Goal: Information Seeking & Learning: Find specific fact

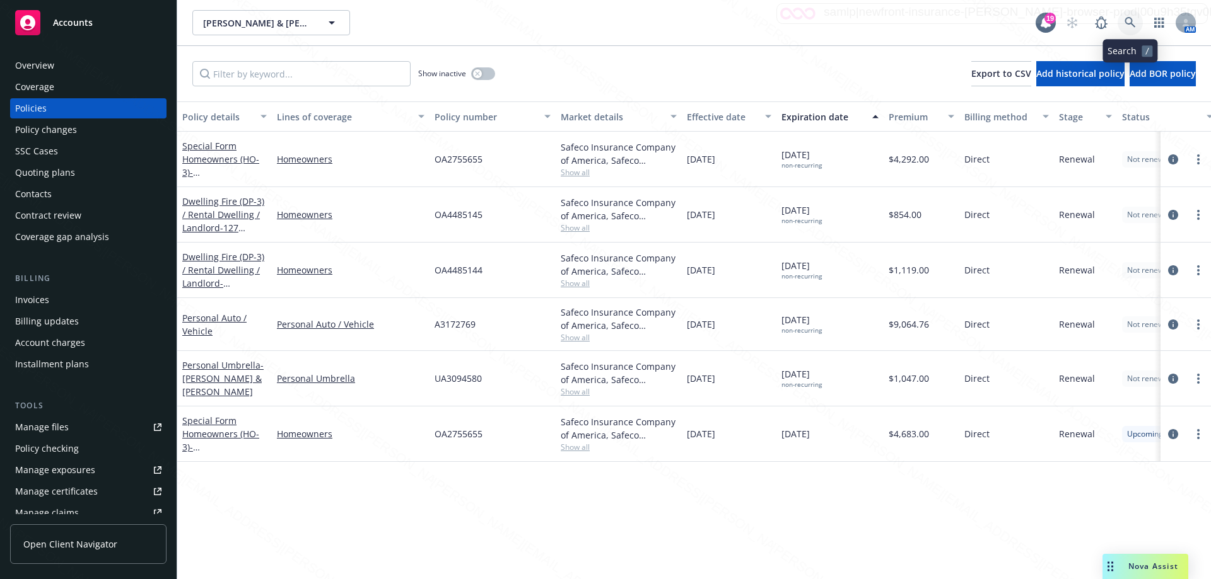
click at [1134, 20] on icon at bounding box center [1129, 22] width 11 height 11
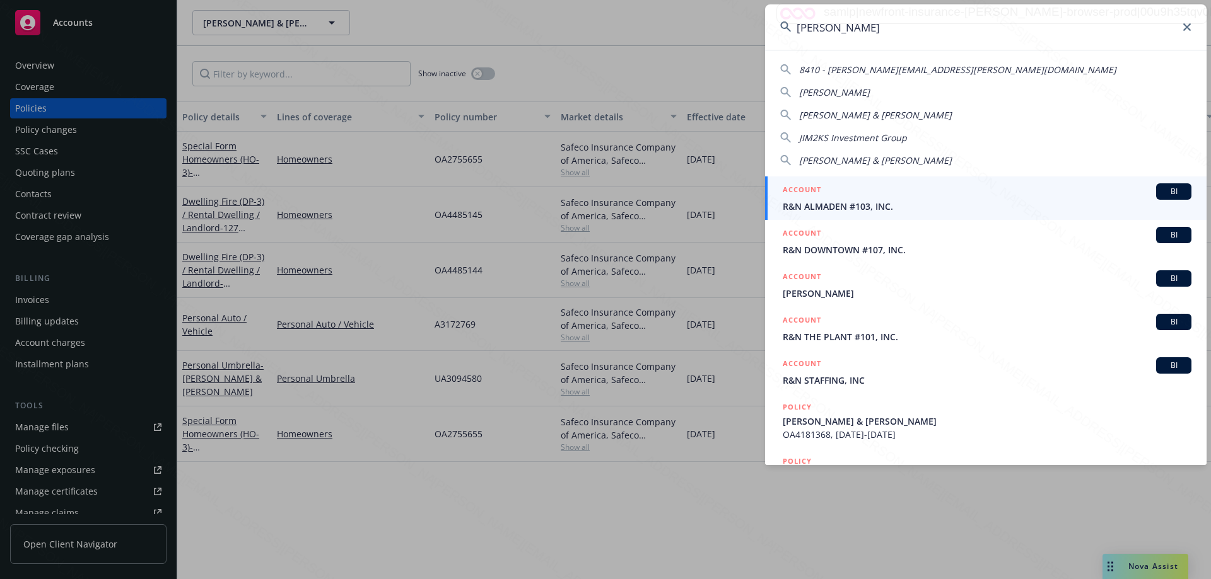
type input "[PERSON_NAME]"
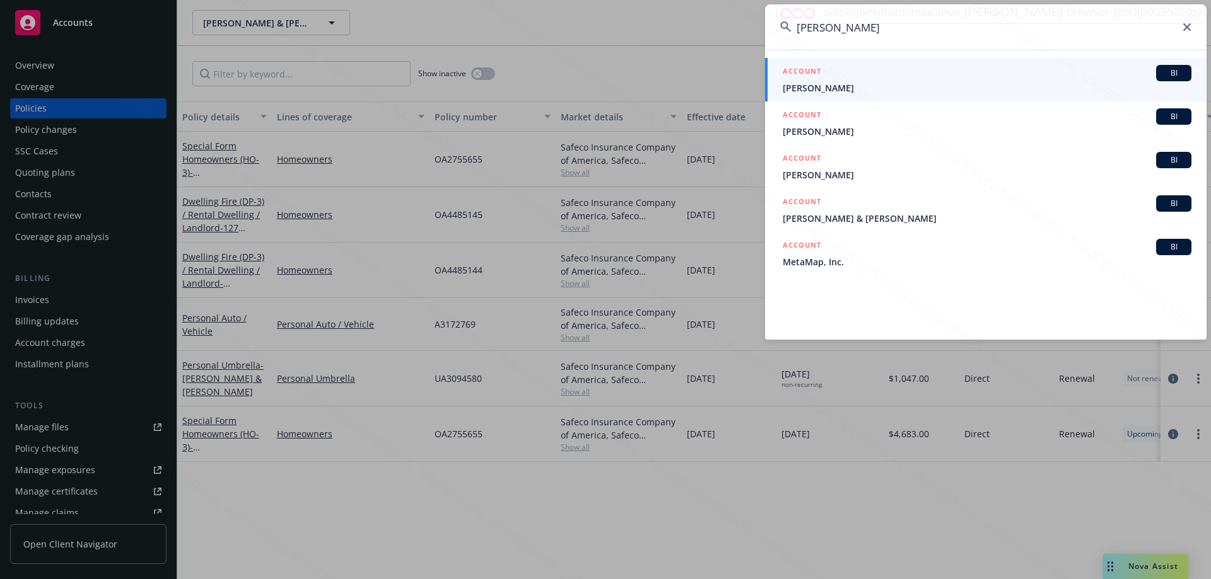
click at [801, 86] on span "[PERSON_NAME]" at bounding box center [986, 87] width 409 height 13
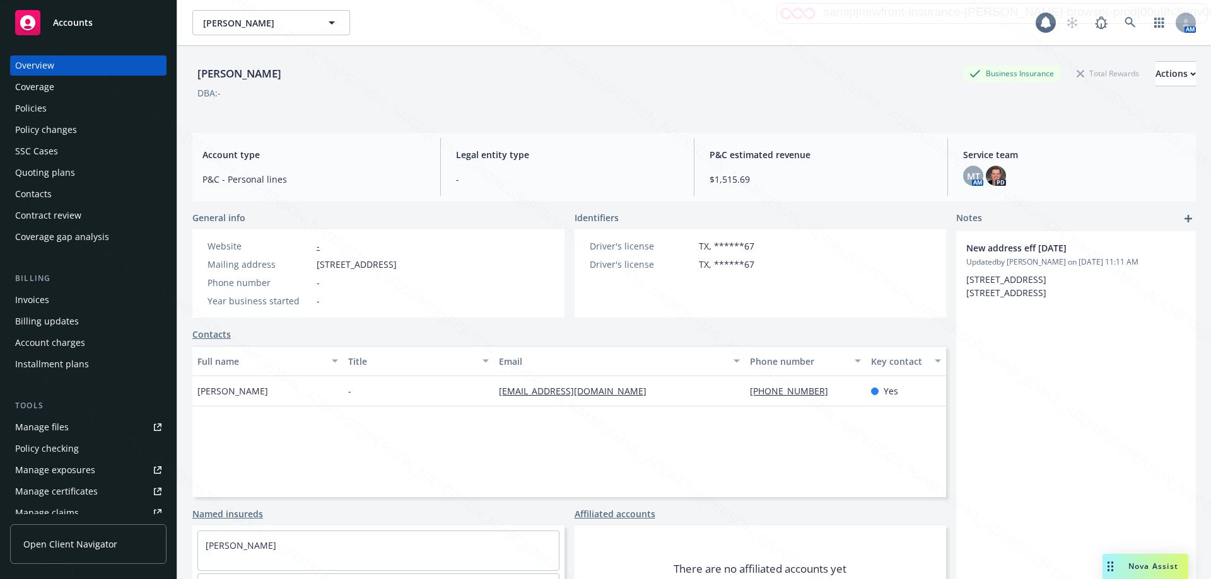
click at [34, 110] on div "Policies" at bounding box center [31, 108] width 32 height 20
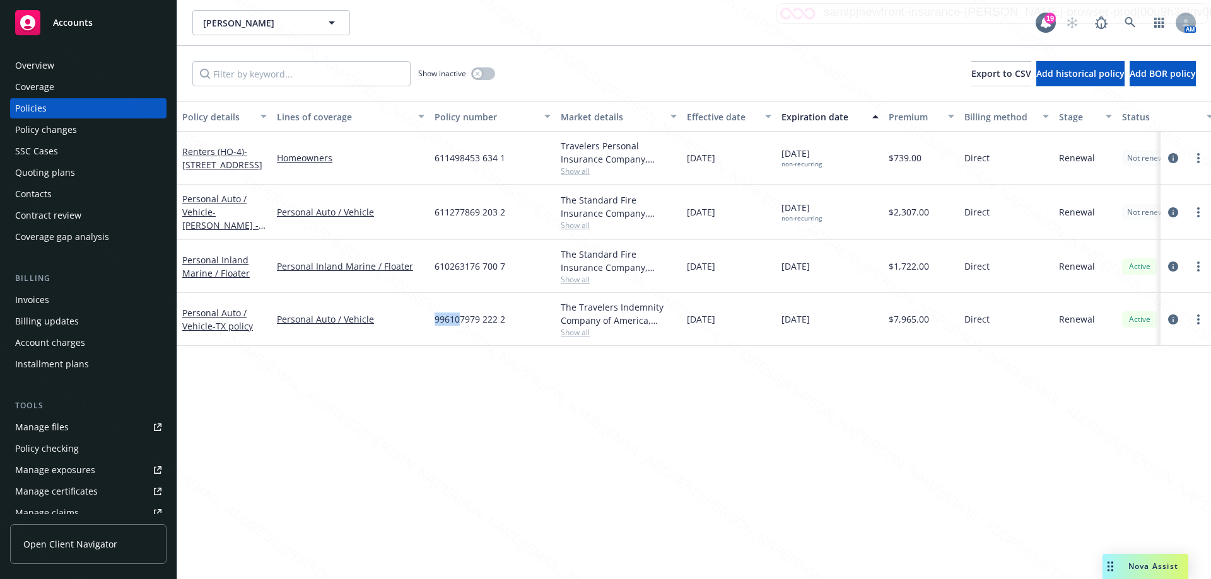
drag, startPoint x: 429, startPoint y: 322, endPoint x: 448, endPoint y: 252, distance: 72.3
click at [458, 296] on div "996107979 222 2" at bounding box center [492, 319] width 126 height 53
drag, startPoint x: 431, startPoint y: 214, endPoint x: 512, endPoint y: 219, distance: 81.5
click at [512, 219] on div "611277869 203 2" at bounding box center [492, 212] width 126 height 55
copy span "611277869 203 2"
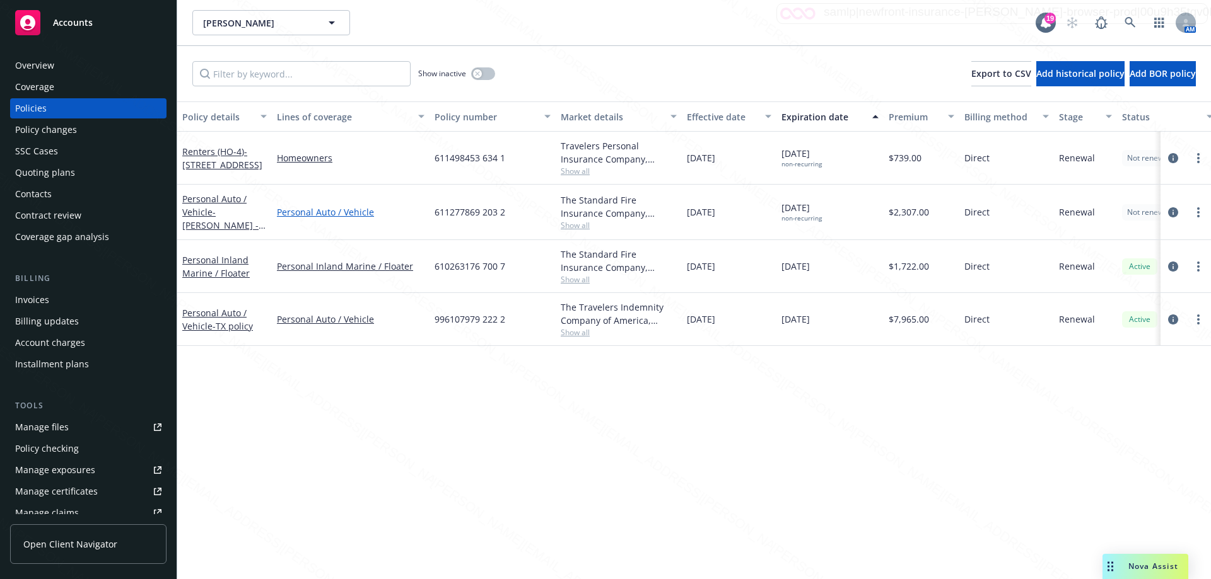
click at [411, 214] on link "Personal Auto / Vehicle" at bounding box center [351, 212] width 148 height 13
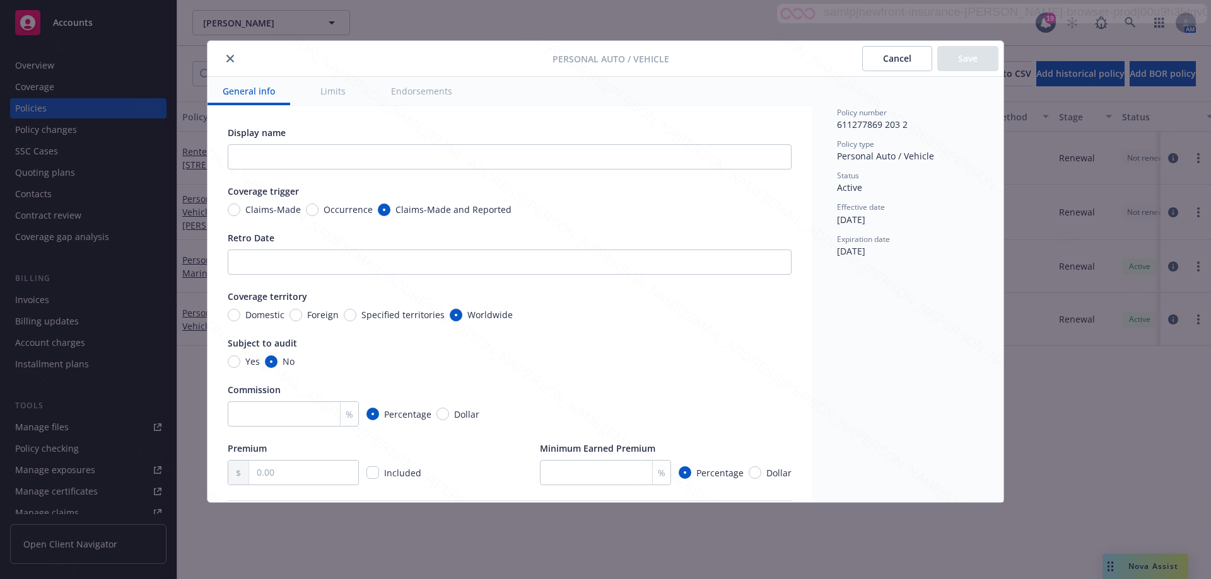
click at [230, 56] on icon "close" at bounding box center [230, 59] width 8 height 8
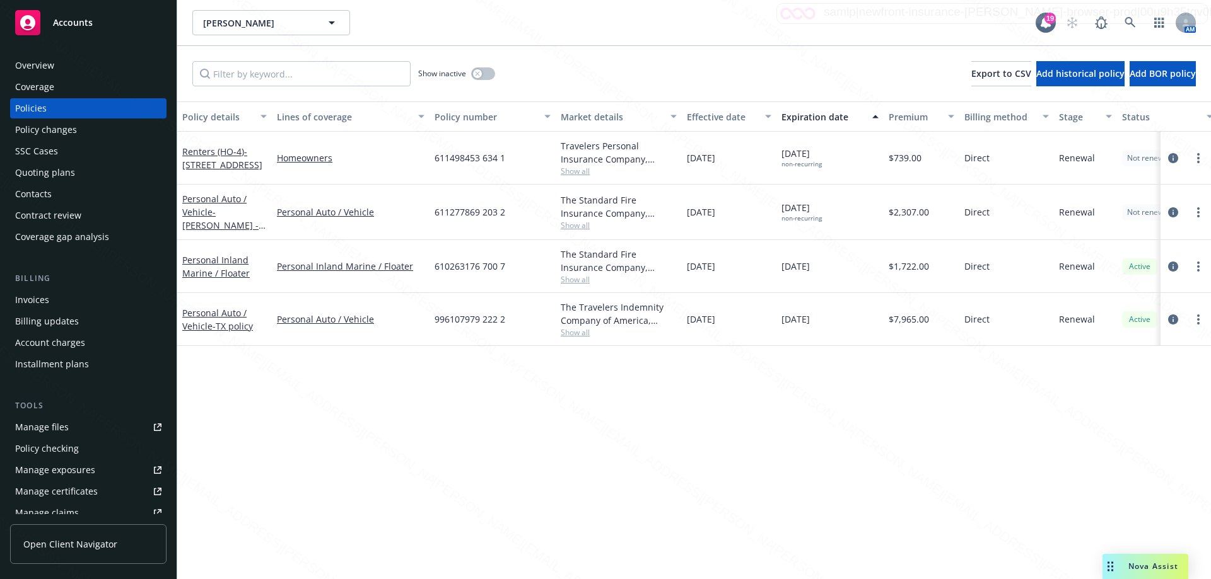
click at [57, 68] on div "Overview" at bounding box center [88, 65] width 146 height 20
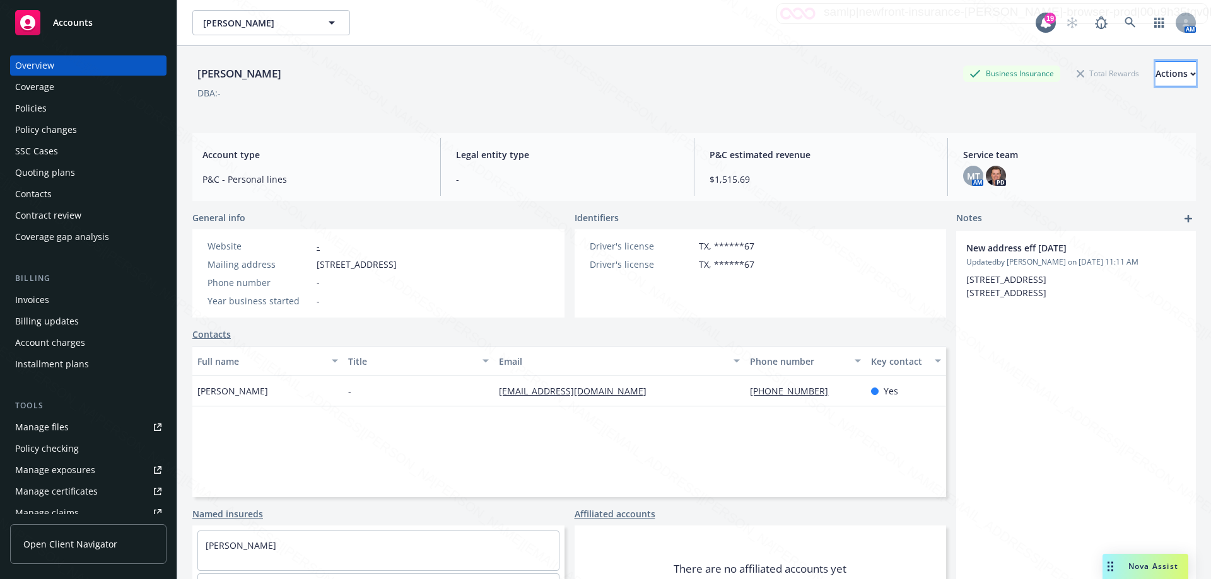
click at [1155, 73] on div "Actions" at bounding box center [1175, 74] width 40 height 24
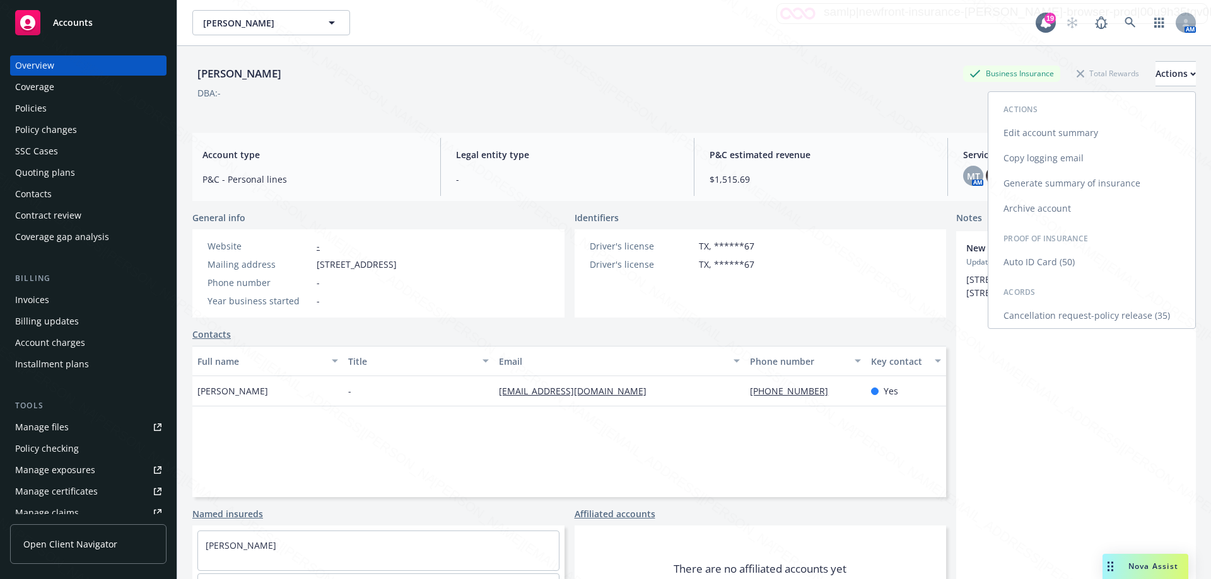
click at [1070, 318] on link "Cancellation request-policy release (35)" at bounding box center [1091, 315] width 207 height 25
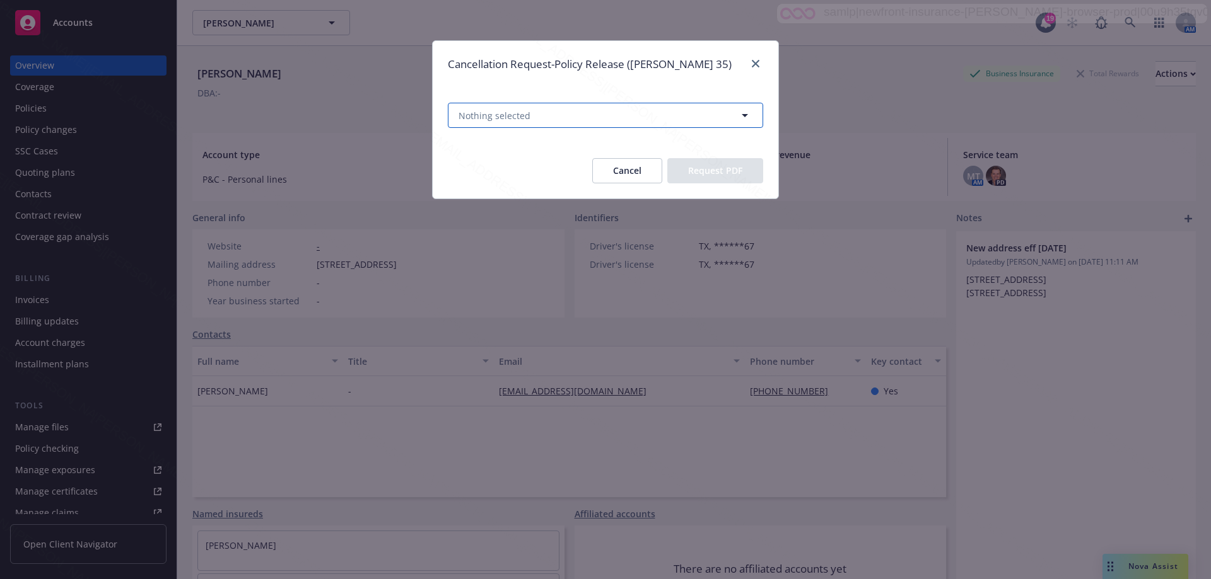
click at [617, 110] on button "Nothing selected" at bounding box center [605, 115] width 315 height 25
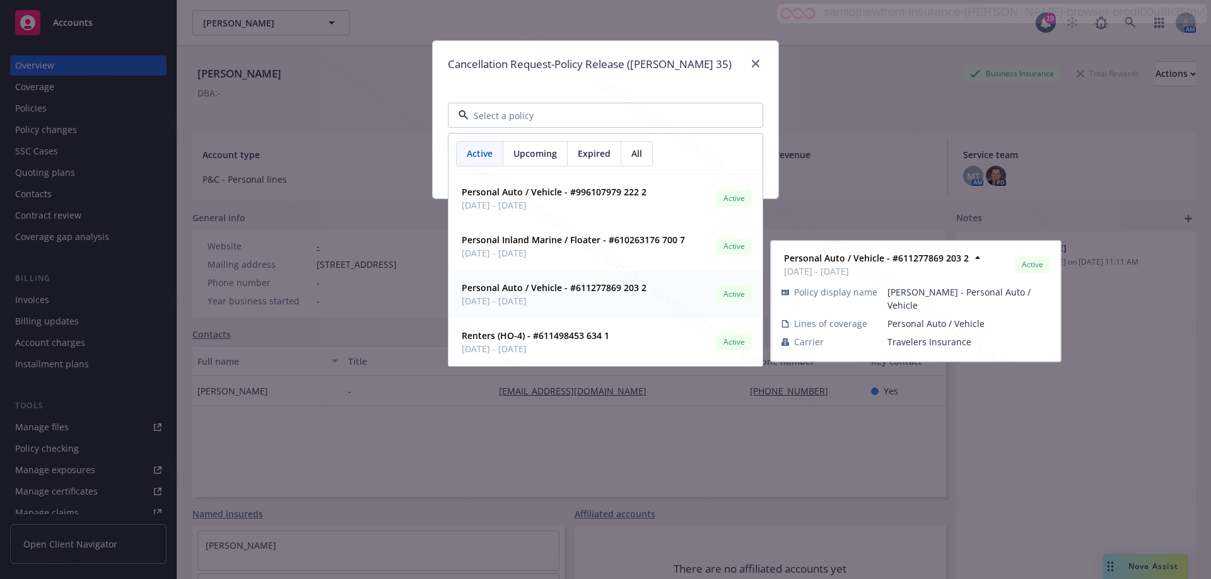
click at [630, 292] on strong "Personal Auto / Vehicle - #611277869 203 2" at bounding box center [554, 288] width 185 height 12
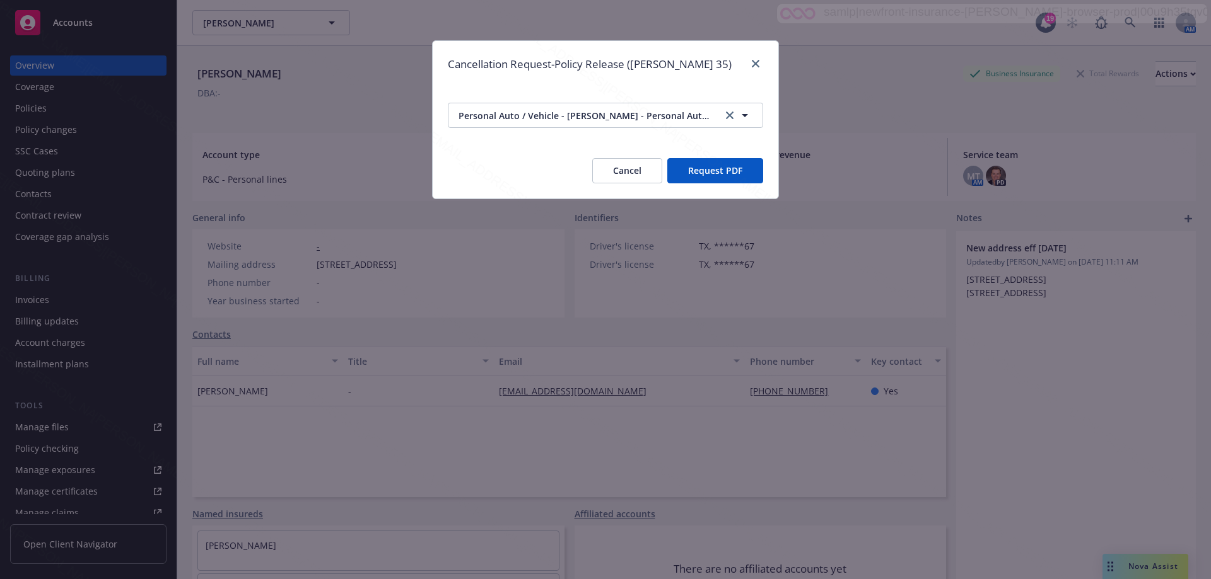
click at [704, 170] on button "Request PDF" at bounding box center [715, 170] width 96 height 25
click at [624, 166] on button "Cancel" at bounding box center [627, 170] width 70 height 25
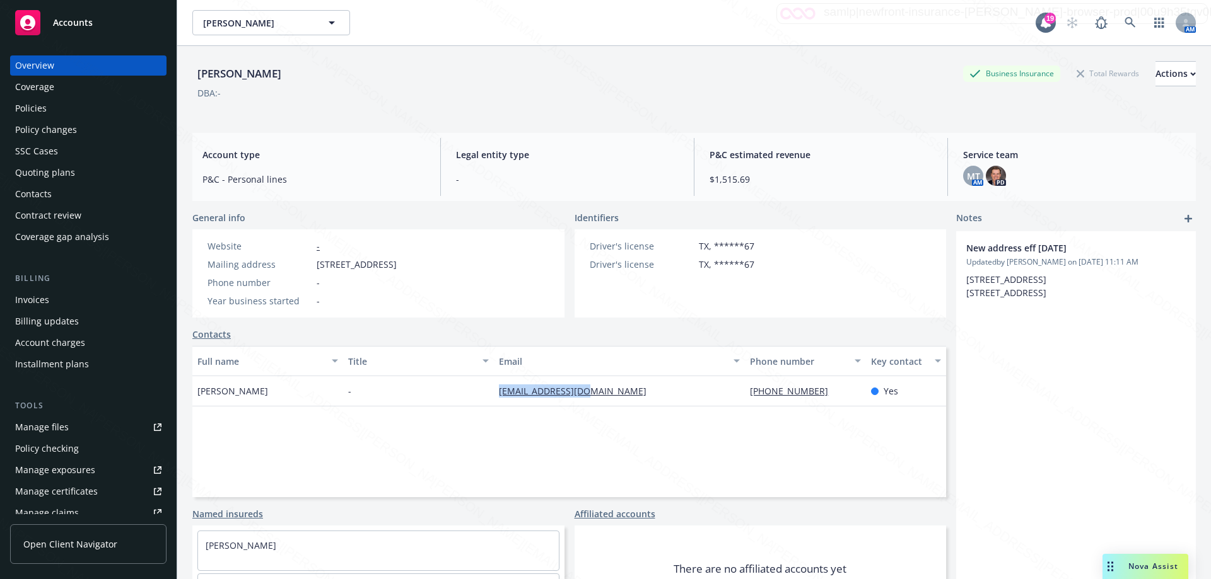
drag, startPoint x: 572, startPoint y: 395, endPoint x: 485, endPoint y: 396, distance: 87.6
click at [485, 396] on div "[PERSON_NAME] - [EMAIL_ADDRESS][DOMAIN_NAME] [PHONE_NUMBER] Yes" at bounding box center [568, 391] width 753 height 30
drag, startPoint x: 314, startPoint y: 260, endPoint x: 523, endPoint y: 264, distance: 208.7
click at [412, 264] on div "Website - Mailing address [STREET_ADDRESS] Phone number - Year business started…" at bounding box center [301, 274] width 219 height 88
click at [1002, 413] on div "New address eff [DATE] Updated by [PERSON_NAME] on [DATE] 11:11 AM [STREET_ADDR…" at bounding box center [1076, 436] width 240 height 410
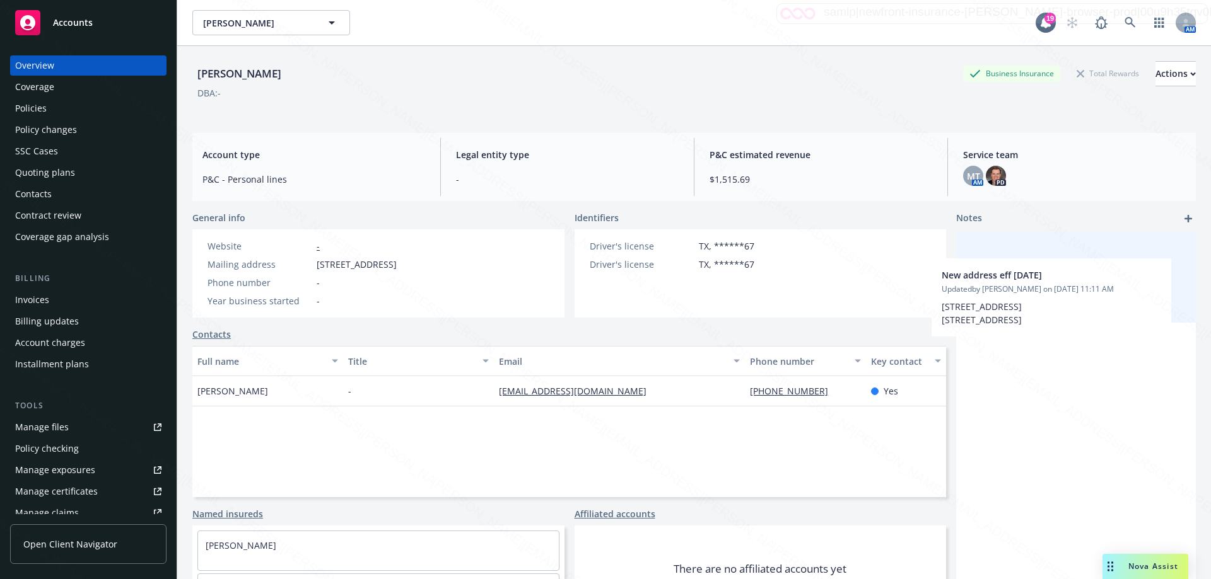
drag, startPoint x: 1052, startPoint y: 307, endPoint x: 1037, endPoint y: 347, distance: 43.1
click at [1037, 347] on div "New address eff [DATE] Updated by [PERSON_NAME] on [DATE] 11:11 AM [STREET_ADDR…" at bounding box center [1076, 436] width 240 height 410
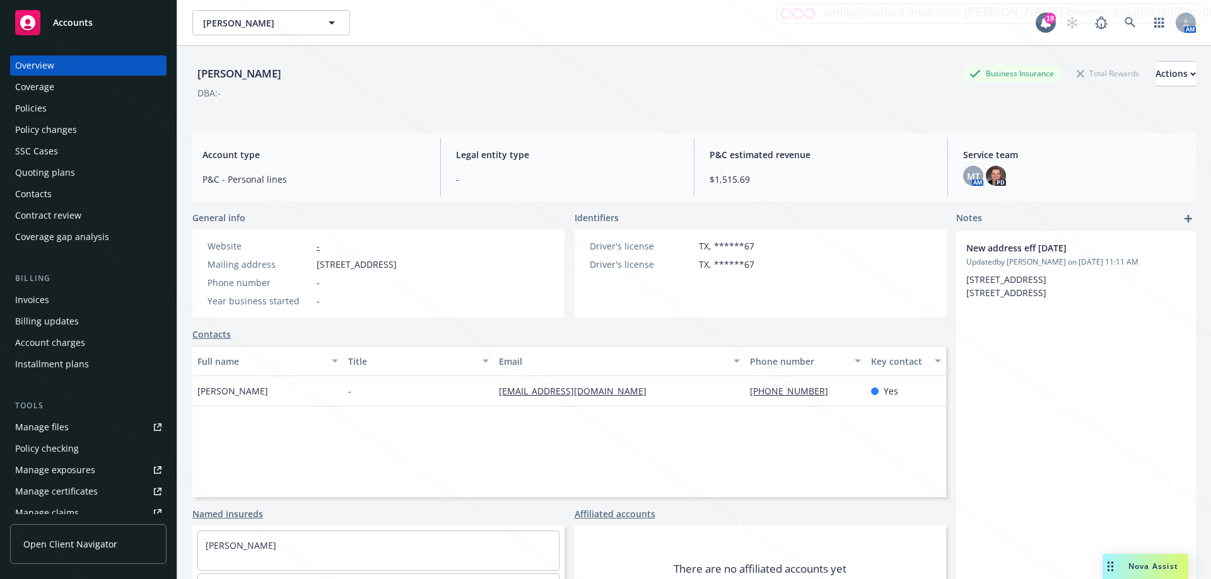
click at [1036, 388] on div "New address eff [DATE] Updated by [PERSON_NAME] on [DATE] 11:11 AM [STREET_ADDR…" at bounding box center [1076, 436] width 240 height 410
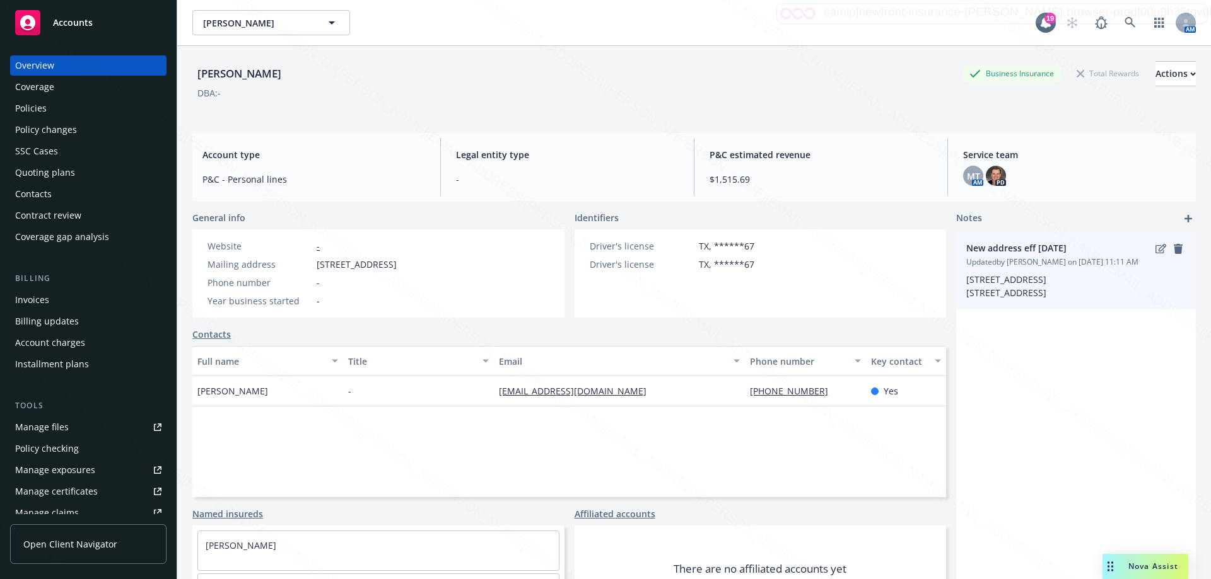
click at [966, 279] on p "[STREET_ADDRESS] [STREET_ADDRESS]" at bounding box center [1075, 286] width 219 height 26
click at [1153, 256] on link "edit" at bounding box center [1160, 248] width 15 height 15
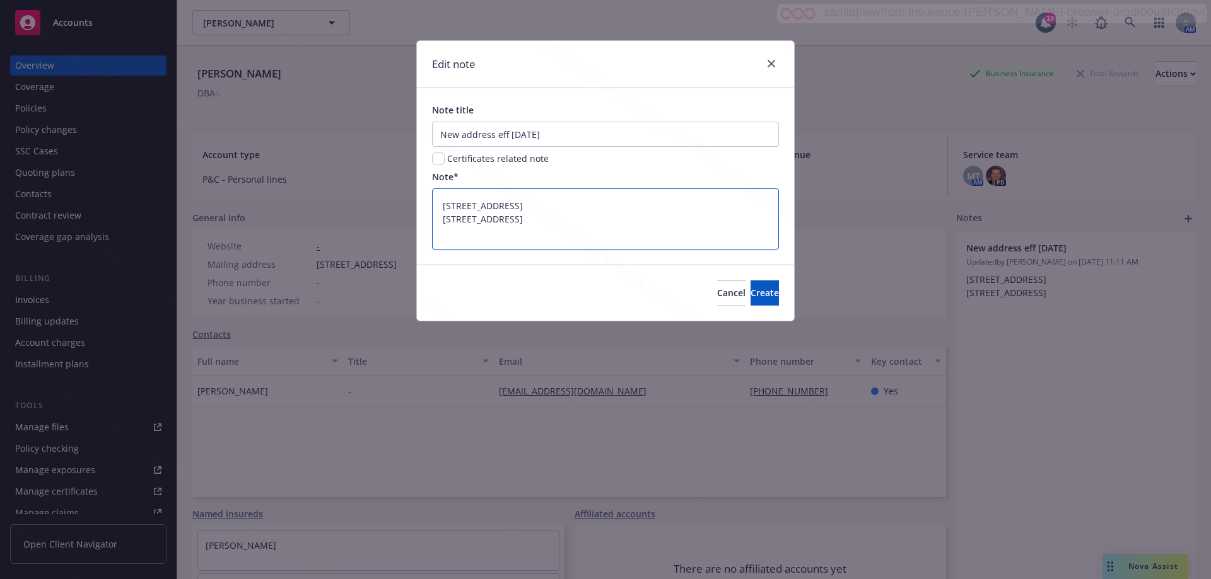
drag, startPoint x: 528, startPoint y: 235, endPoint x: 424, endPoint y: 202, distance: 109.1
click at [424, 202] on div "Note title New address eff [DATE] Certificates related note Note* [STREET_ADDRE…" at bounding box center [605, 176] width 377 height 177
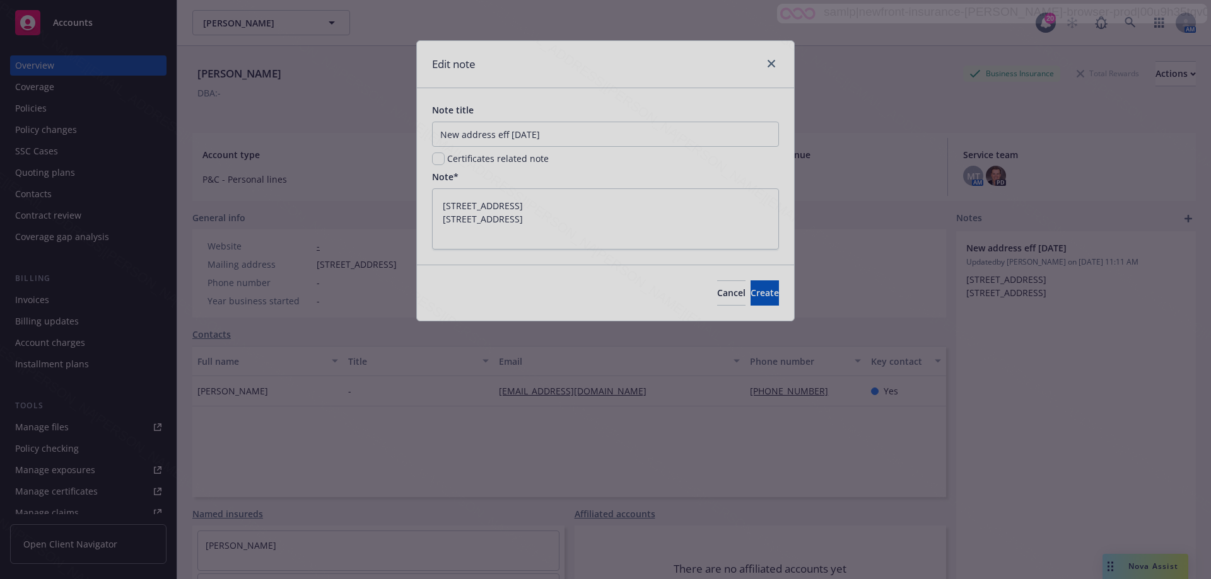
type textarea "x"
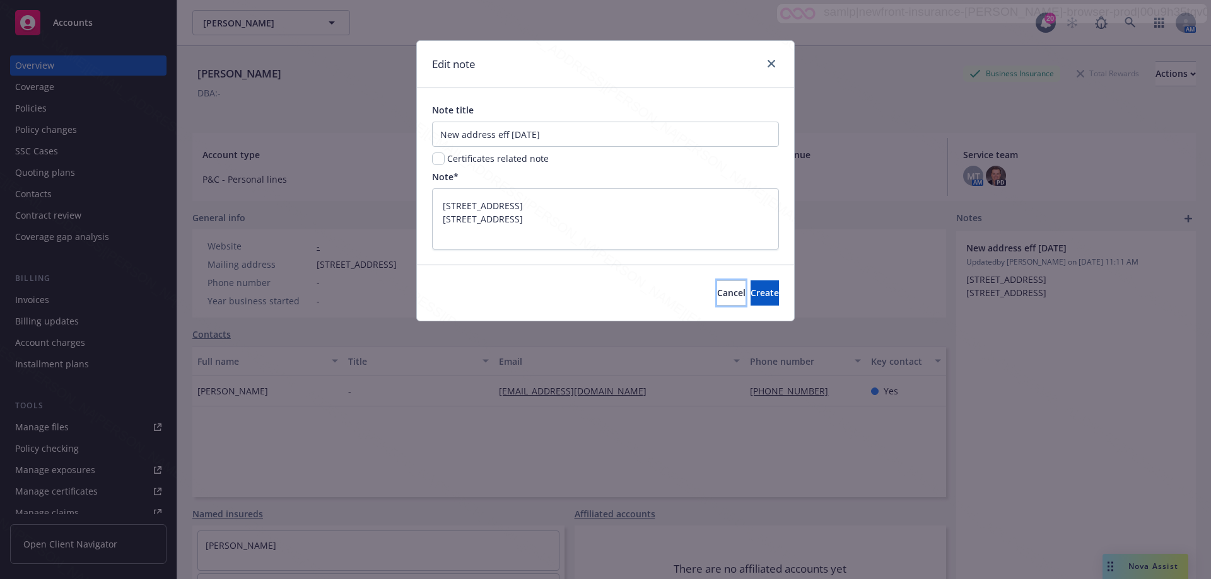
drag, startPoint x: 678, startPoint y: 291, endPoint x: 686, endPoint y: 251, distance: 40.4
click at [717, 289] on span "Cancel" at bounding box center [731, 293] width 28 height 12
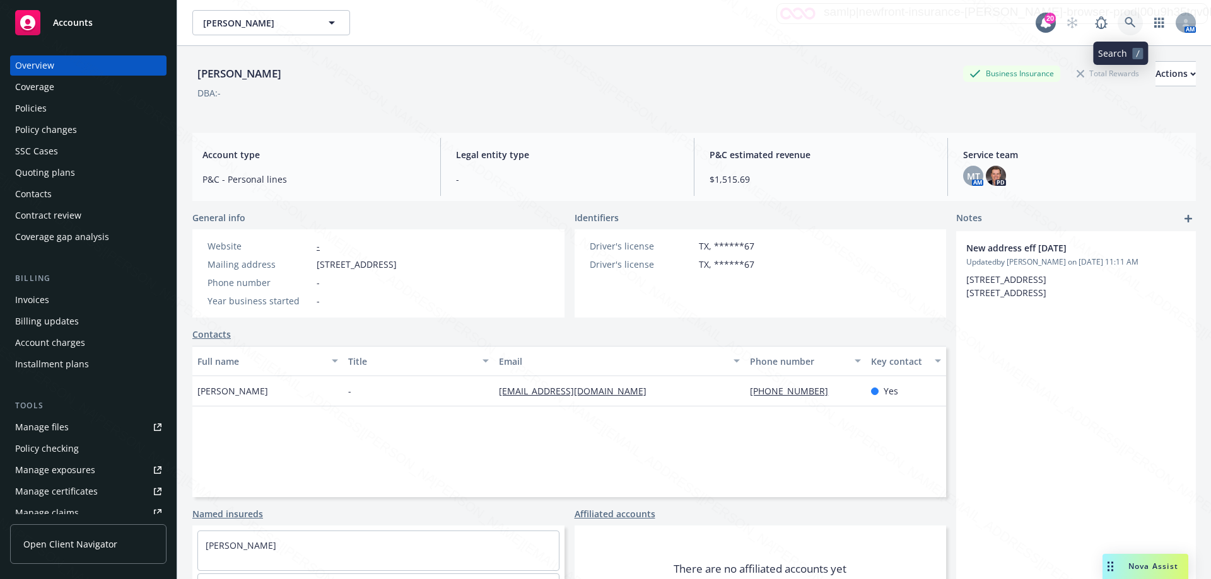
click at [1124, 23] on icon at bounding box center [1129, 22] width 11 height 11
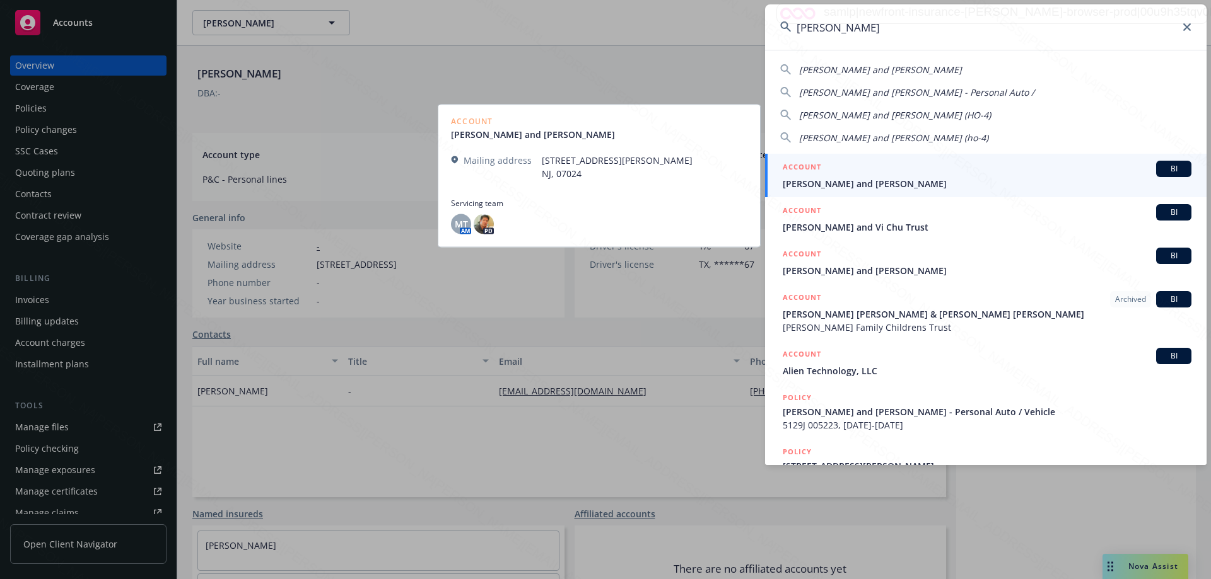
type input "[PERSON_NAME]"
click at [863, 183] on span "[PERSON_NAME] and [PERSON_NAME]" at bounding box center [986, 183] width 409 height 13
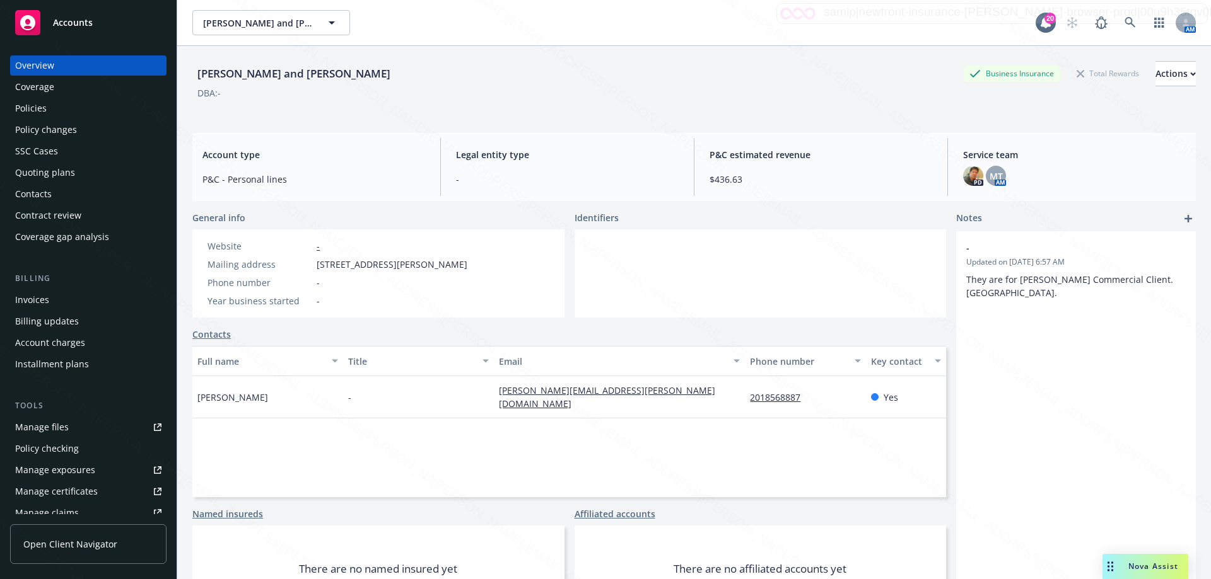
click at [21, 112] on div "Policies" at bounding box center [31, 108] width 32 height 20
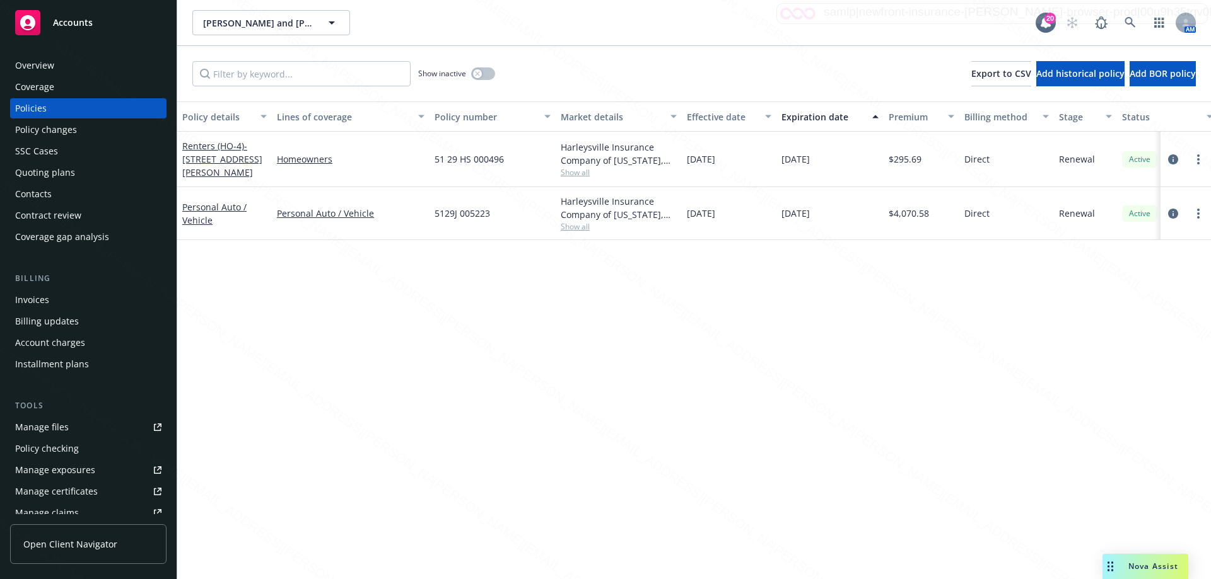
click at [582, 173] on span "Show all" at bounding box center [619, 172] width 116 height 11
drag, startPoint x: 372, startPoint y: 387, endPoint x: 383, endPoint y: 419, distance: 33.3
click at [379, 406] on div "Policy details Lines of coverage Policy number Market details Effective date Ex…" at bounding box center [693, 341] width 1033 height 478
drag, startPoint x: 430, startPoint y: 158, endPoint x: 513, endPoint y: 160, distance: 83.2
click at [513, 160] on div "51 29 HS 000496" at bounding box center [492, 159] width 126 height 55
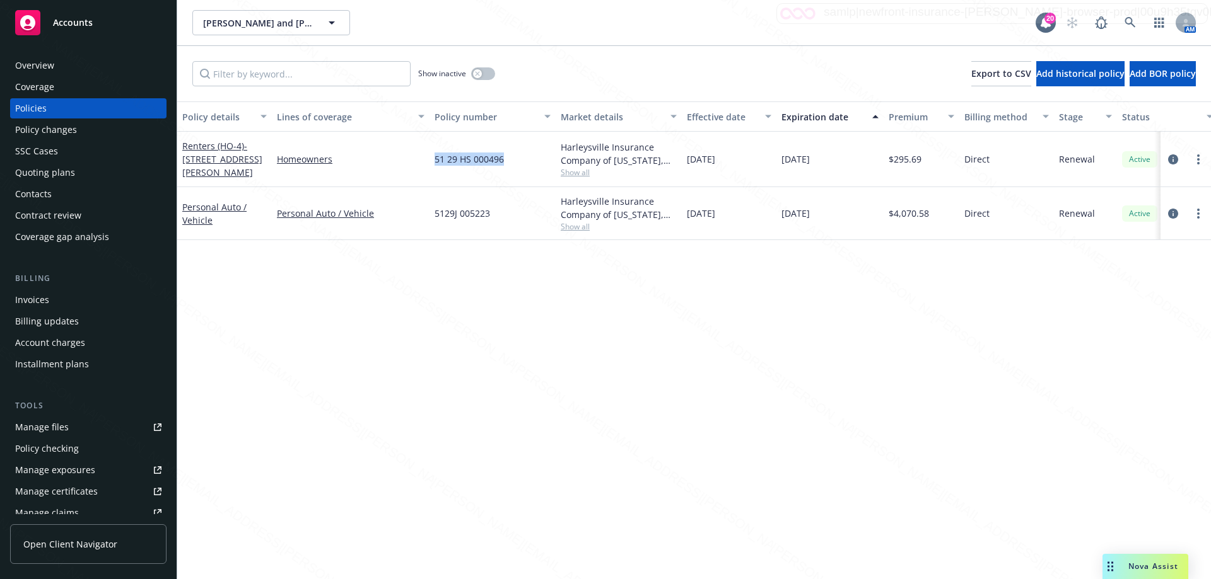
copy span "51 29 HS 000496"
click at [1122, 20] on link at bounding box center [1129, 22] width 25 height 25
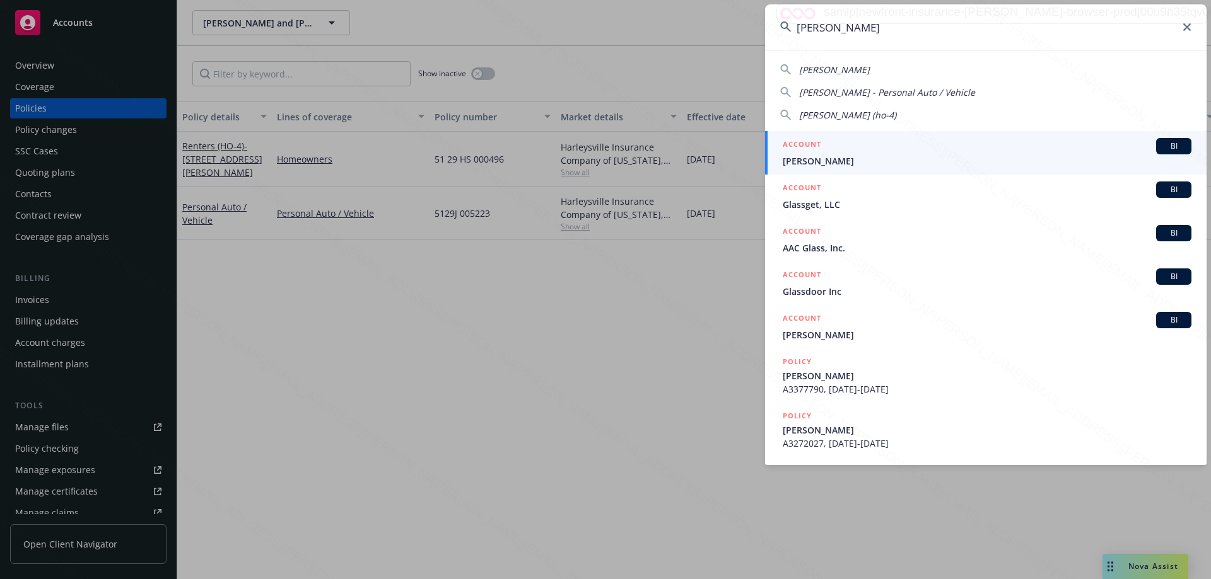
type input "[PERSON_NAME]"
click at [828, 157] on span "[PERSON_NAME]" at bounding box center [986, 160] width 409 height 13
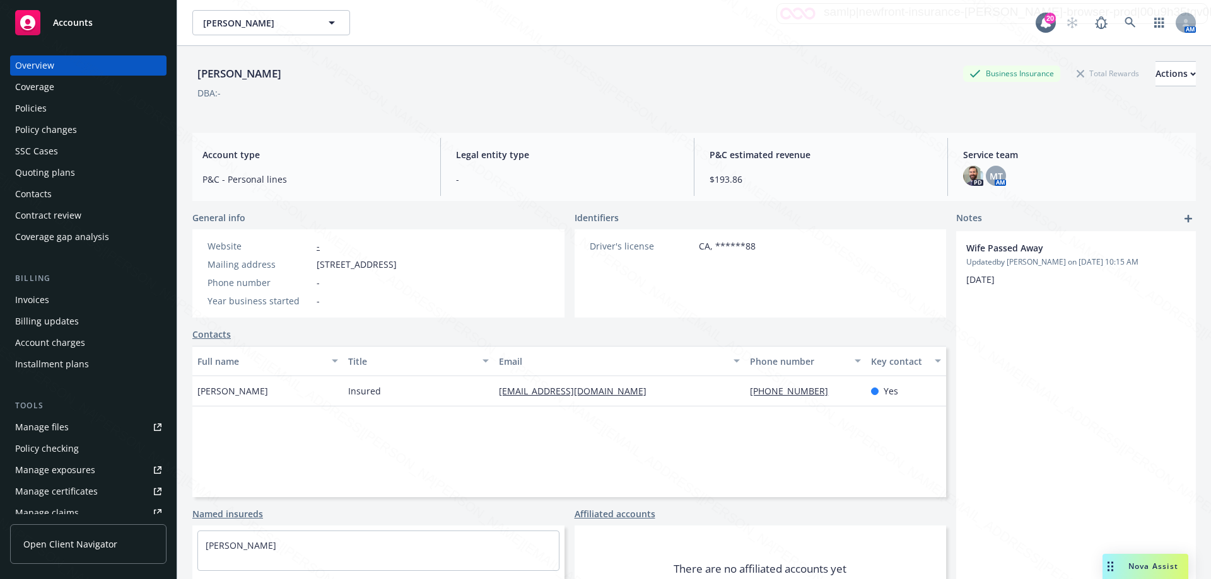
click at [25, 108] on div "Policies" at bounding box center [31, 108] width 32 height 20
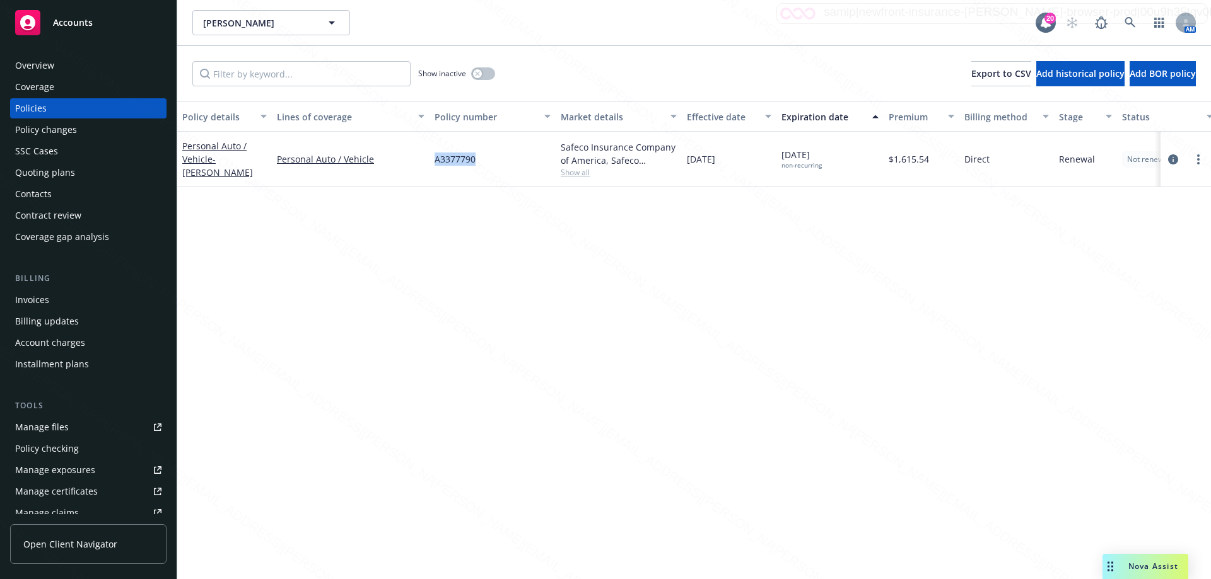
drag, startPoint x: 493, startPoint y: 161, endPoint x: 421, endPoint y: 166, distance: 72.7
click at [421, 166] on div "Personal Auto / Vehicle - [PERSON_NAME] Personal Auto / Vehicle A3377790 Safeco…" at bounding box center [785, 159] width 1217 height 55
copy div "A3377790"
